Goal: Information Seeking & Learning: Learn about a topic

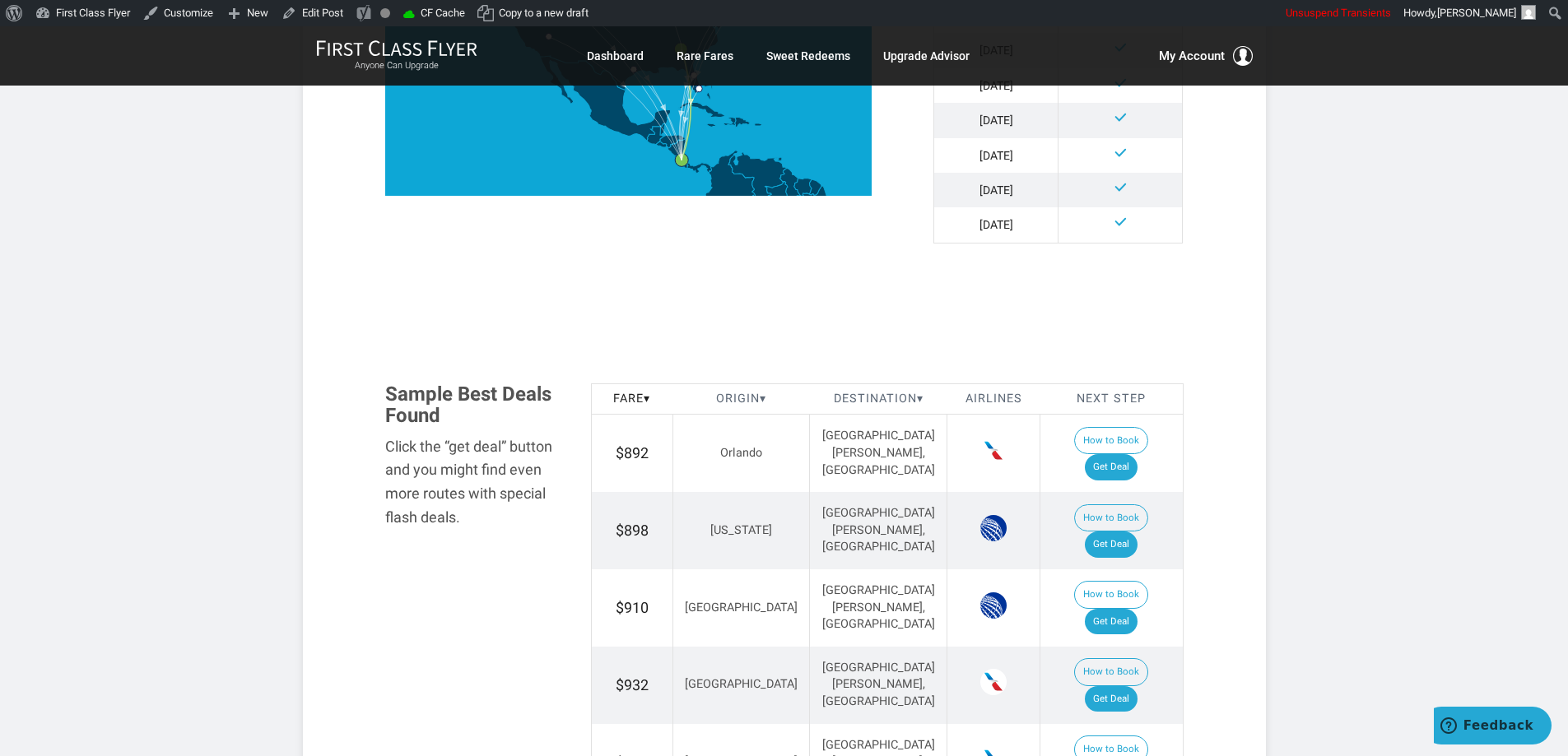
scroll to position [905, 0]
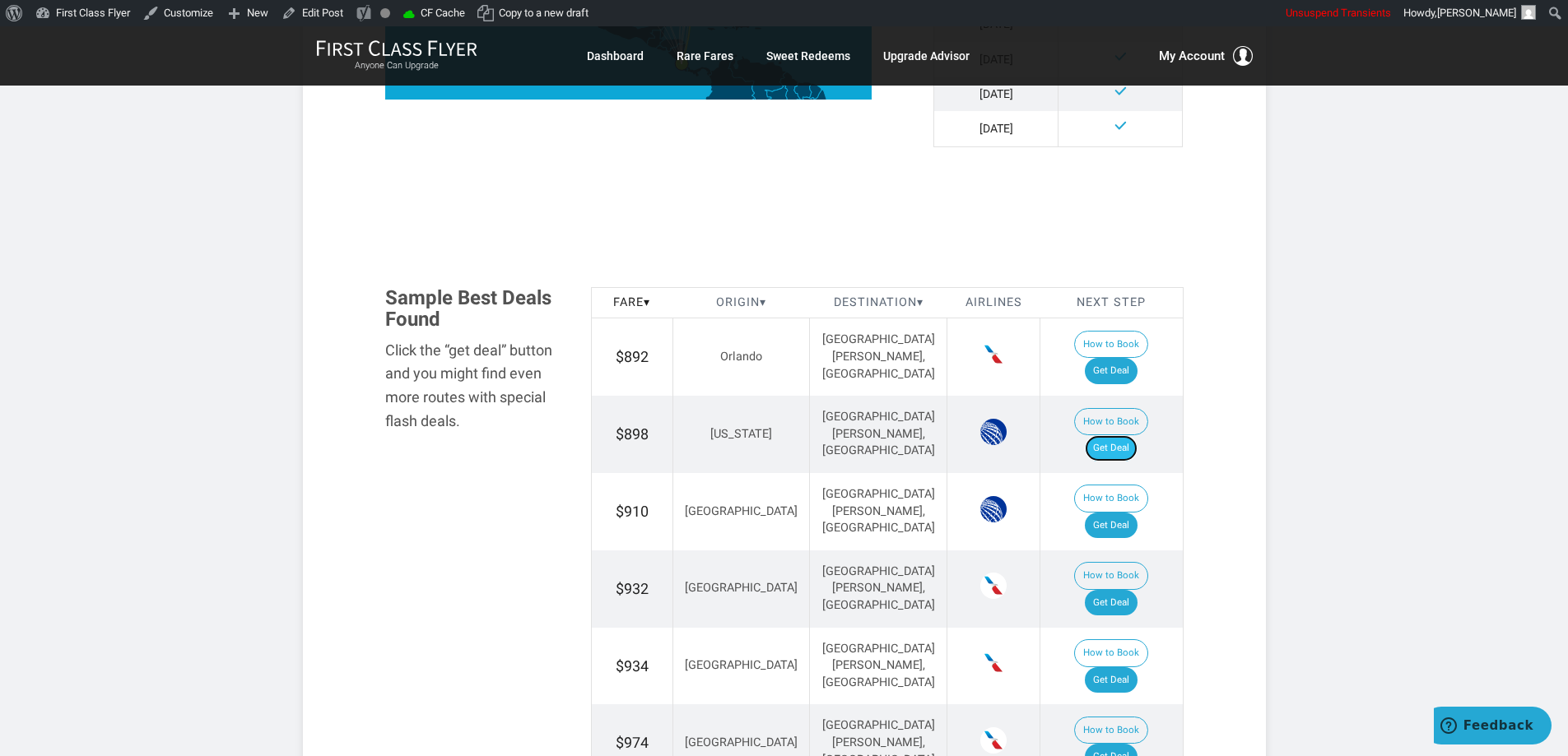
click at [1122, 435] on link "Get Deal" at bounding box center [1111, 448] width 53 height 26
click at [1129, 358] on link "Get Deal" at bounding box center [1111, 371] width 53 height 26
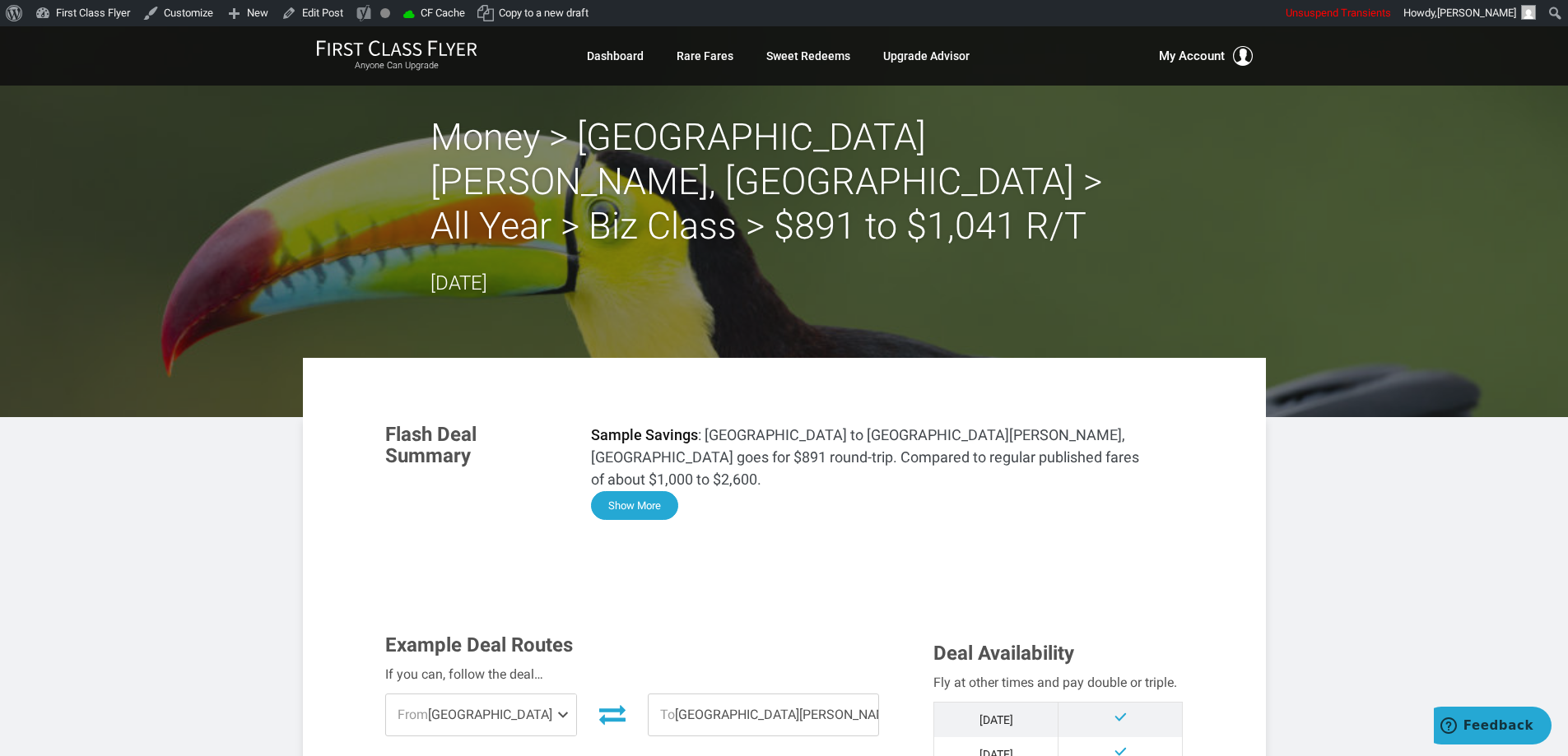
click at [649, 492] on button "Show More" at bounding box center [634, 506] width 87 height 29
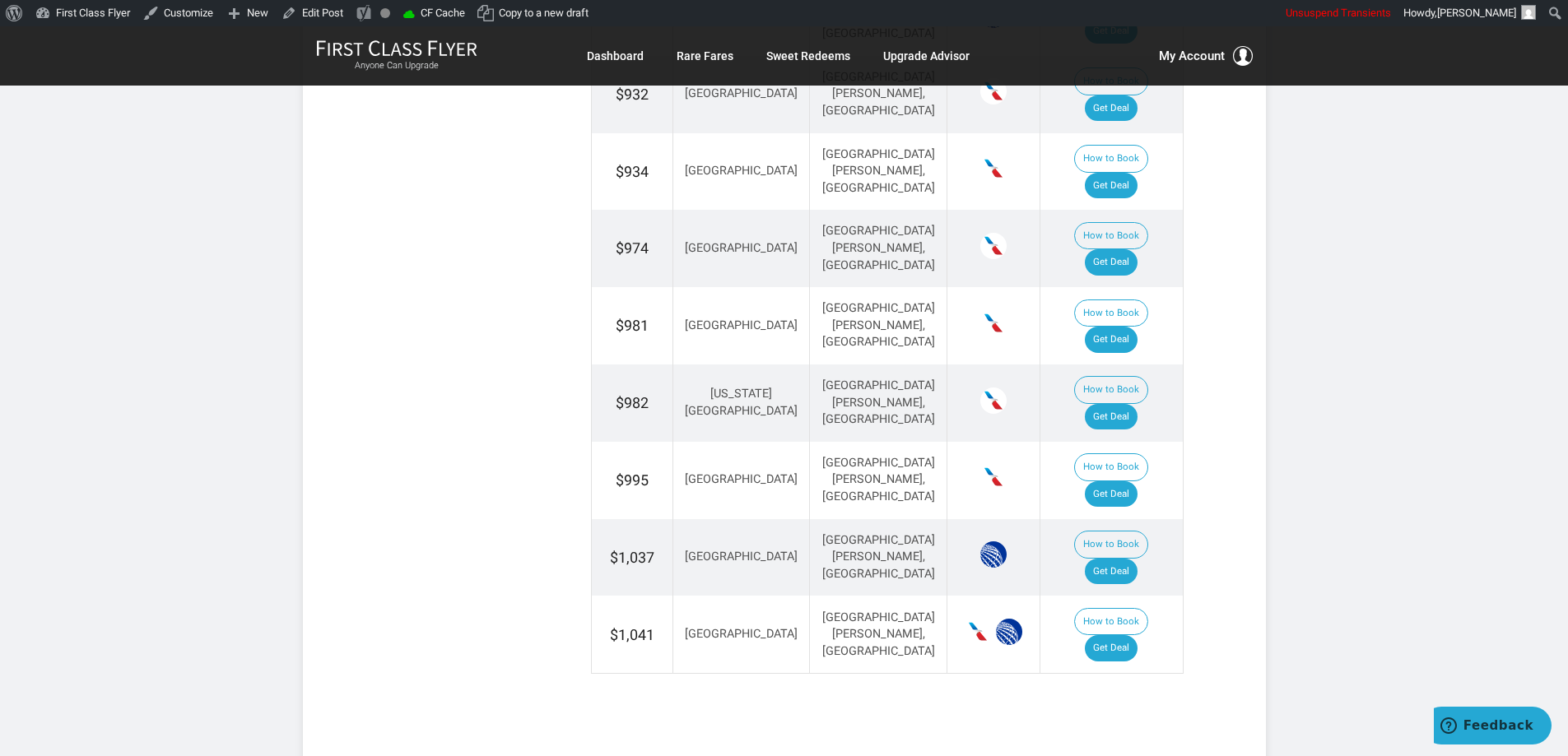
scroll to position [2556, 0]
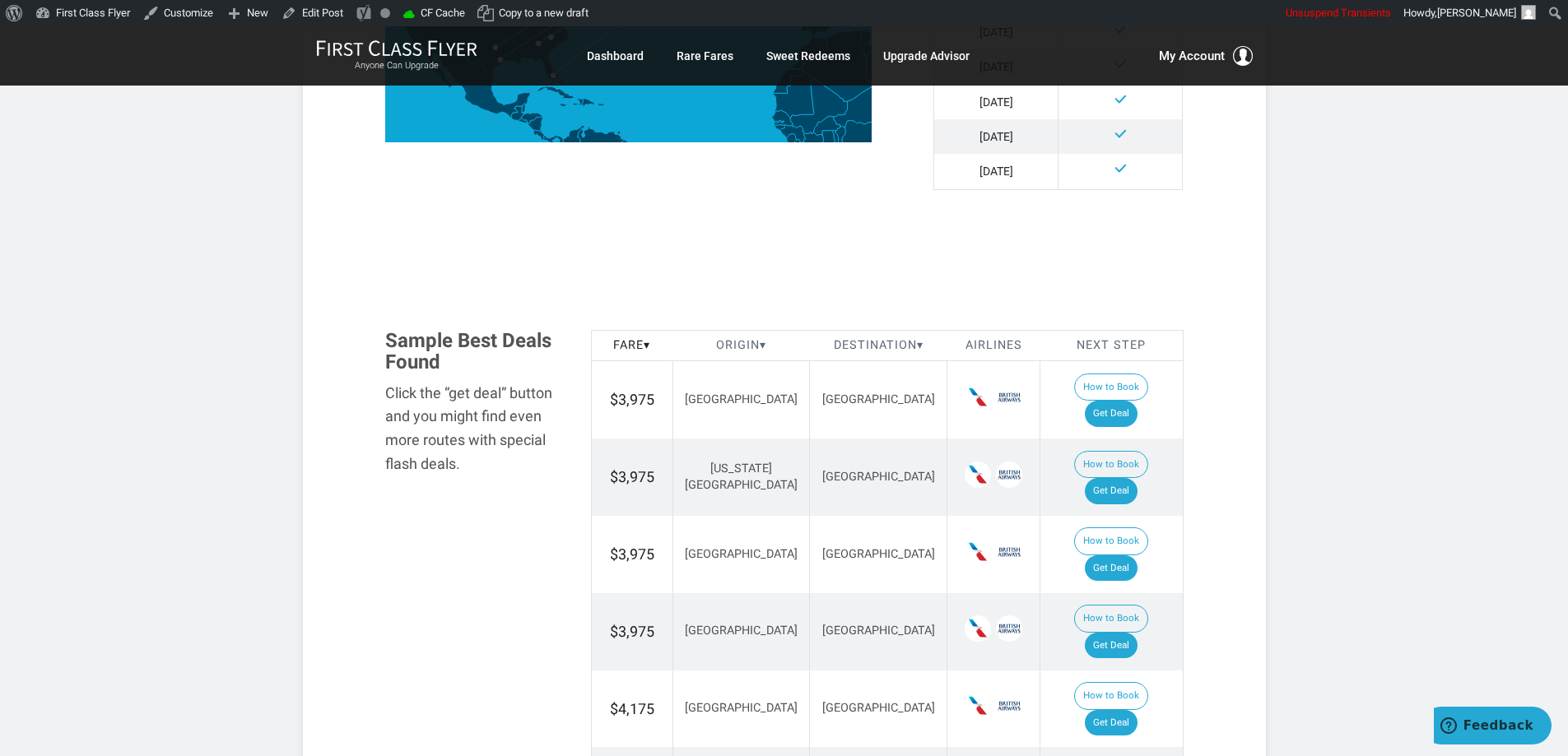
scroll to position [823, 0]
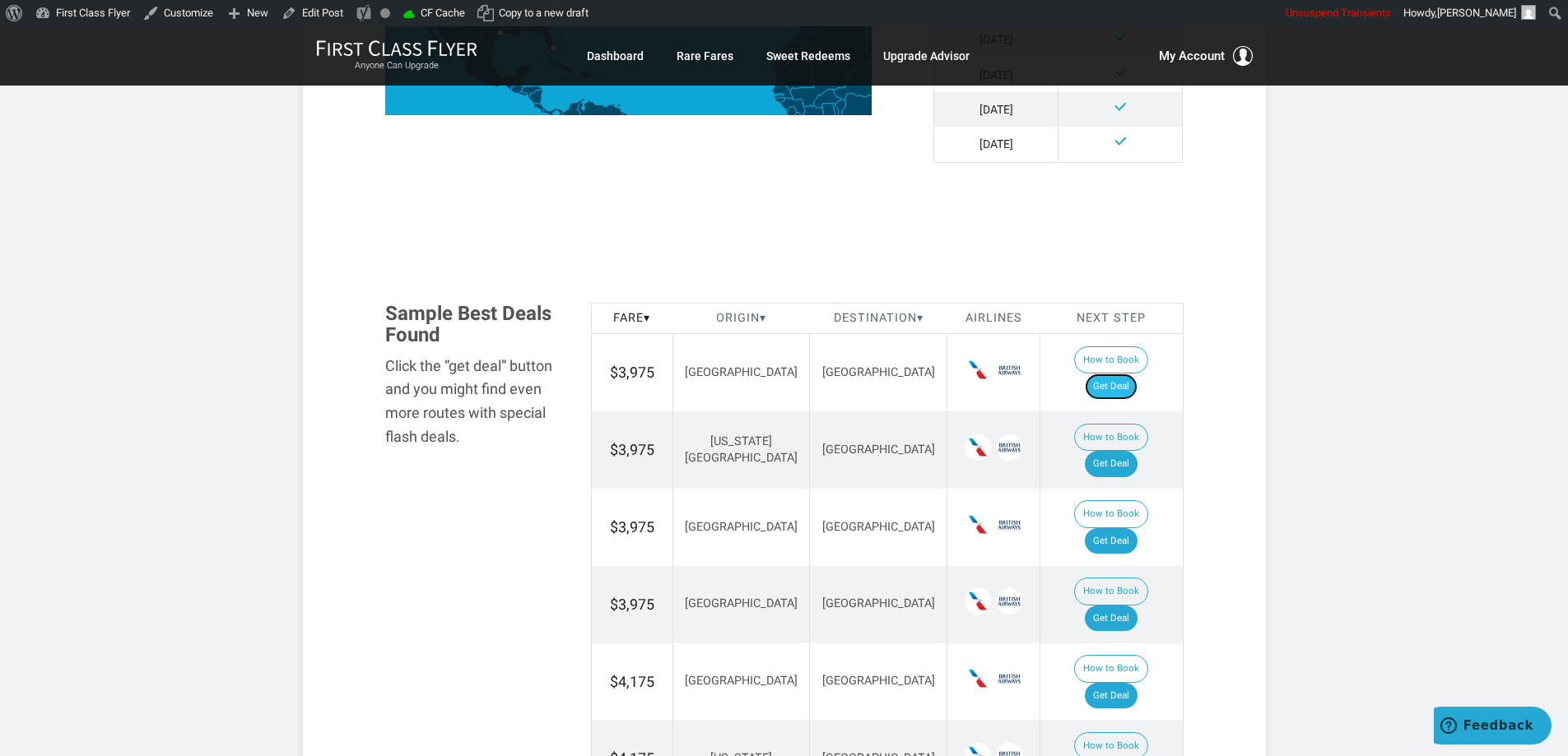
click at [1129, 374] on link "Get Deal" at bounding box center [1111, 386] width 53 height 26
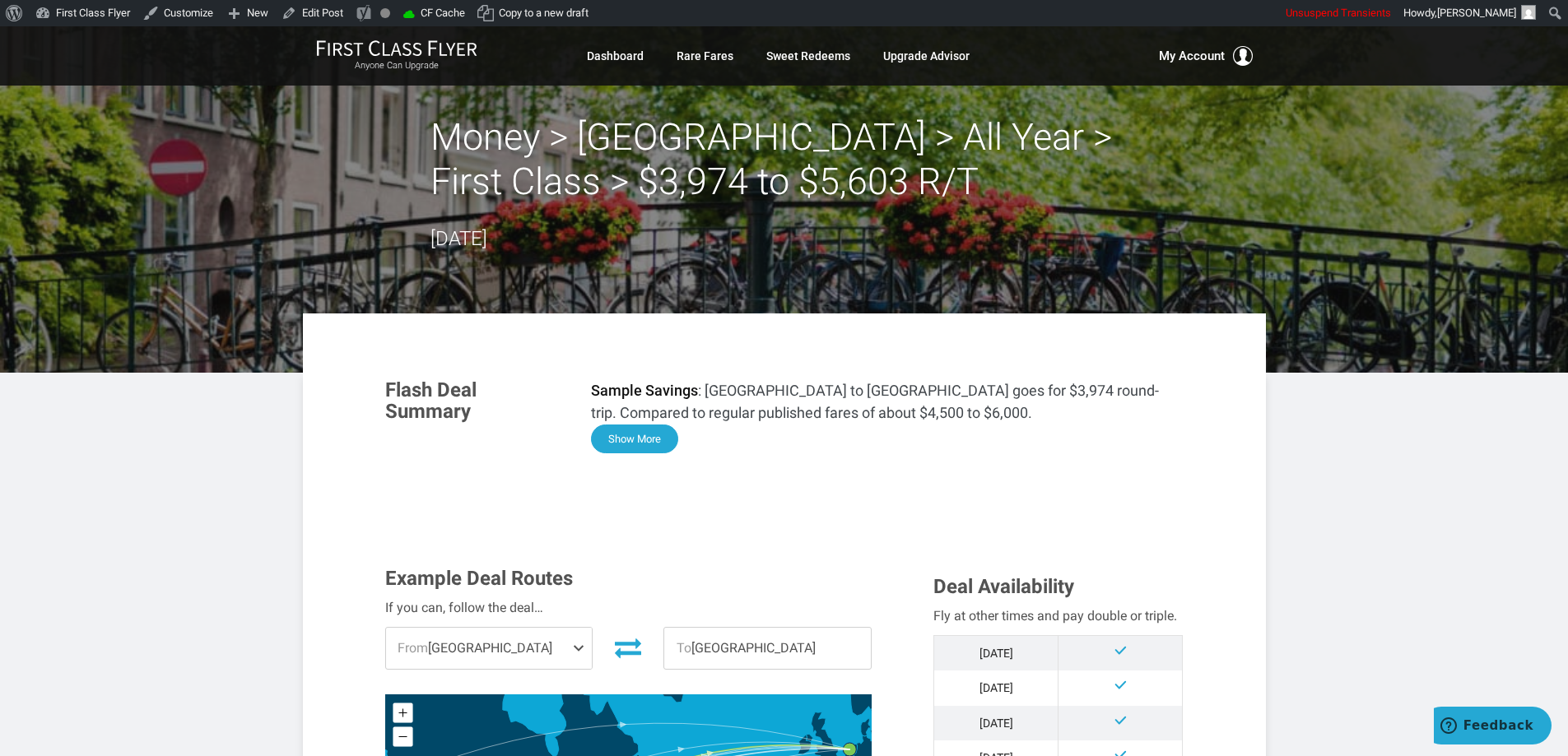
click at [626, 434] on button "Show More" at bounding box center [634, 439] width 87 height 29
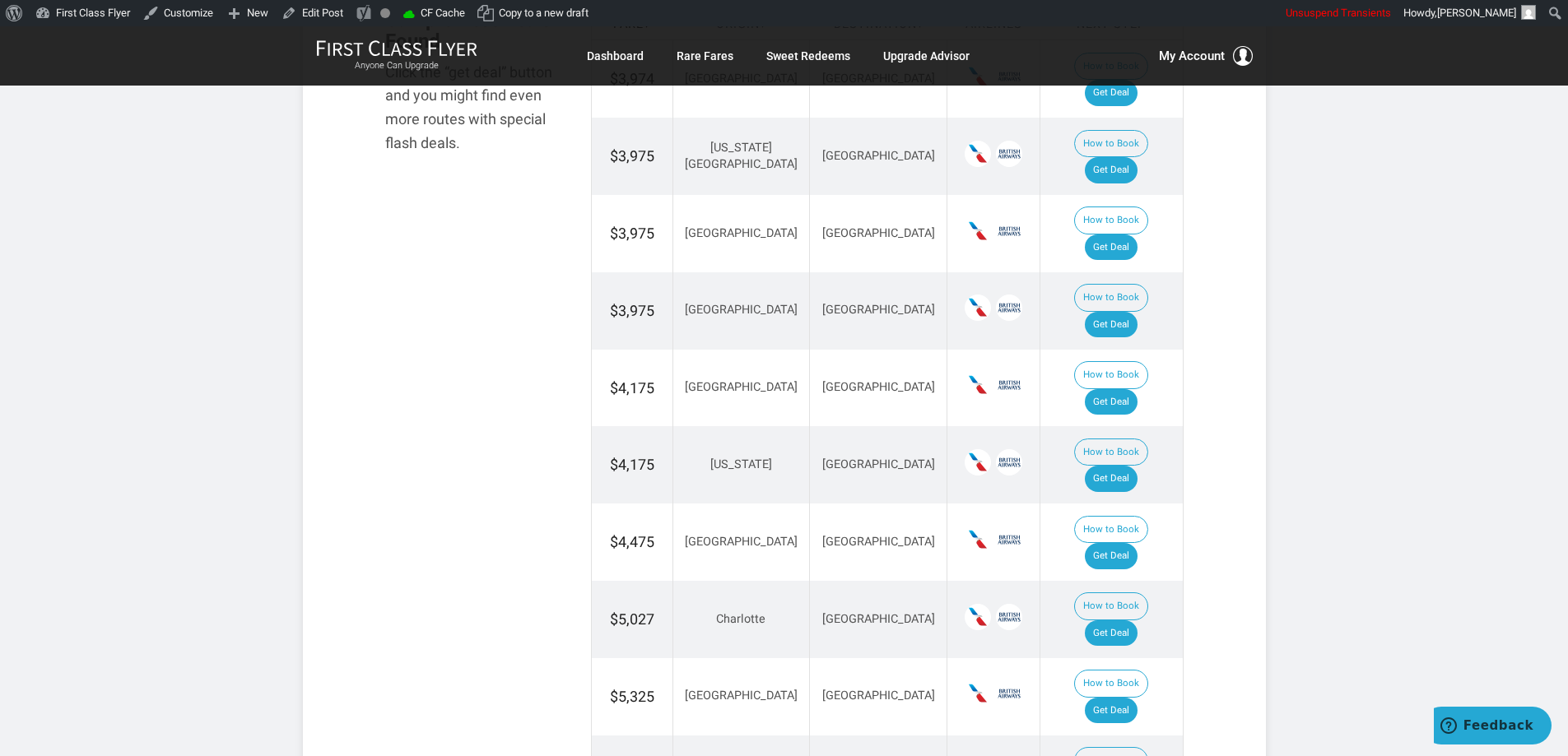
scroll to position [2458, 0]
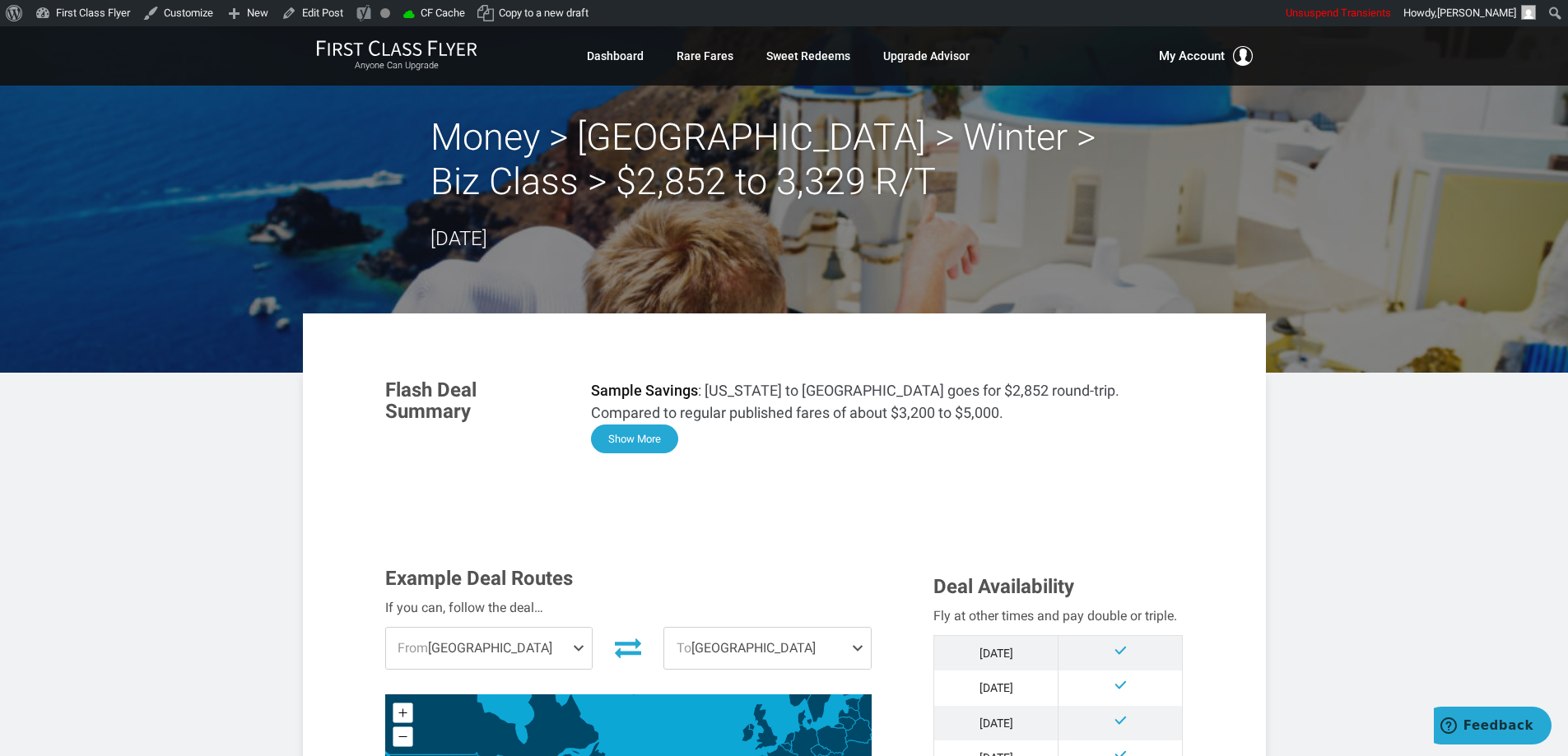
click at [648, 447] on button "Show More" at bounding box center [634, 439] width 87 height 29
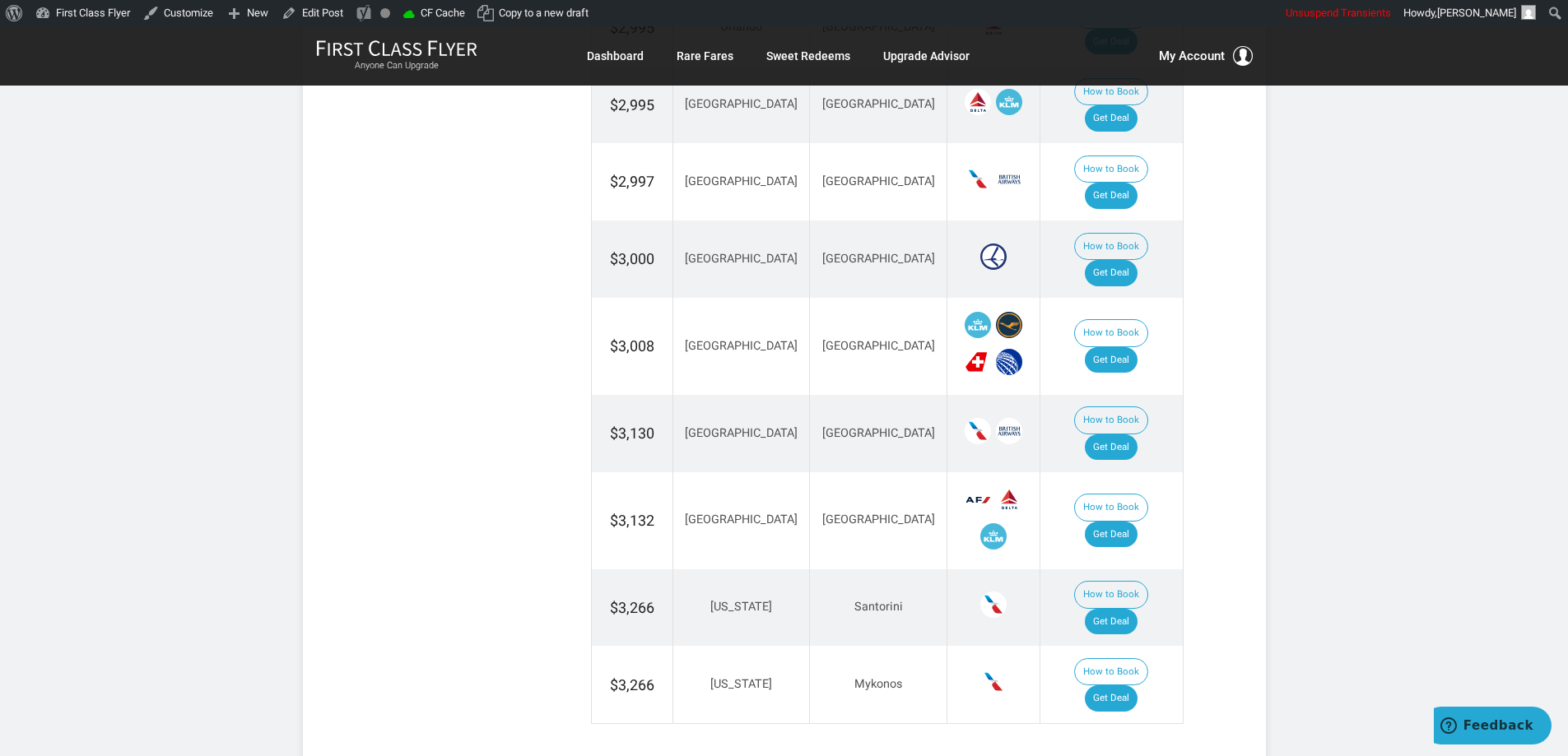
scroll to position [2940, 0]
